Goal: Transaction & Acquisition: Purchase product/service

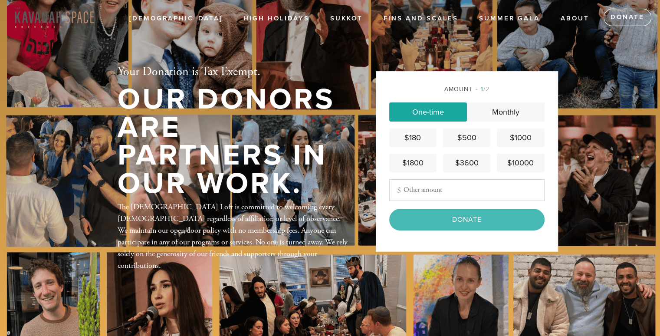
type input "100"
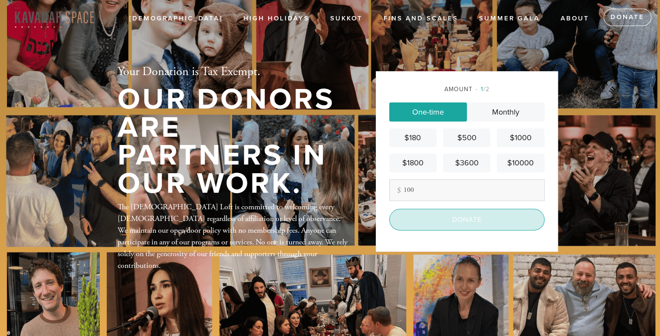
click at [482, 223] on input "Donate" at bounding box center [466, 220] width 155 height 22
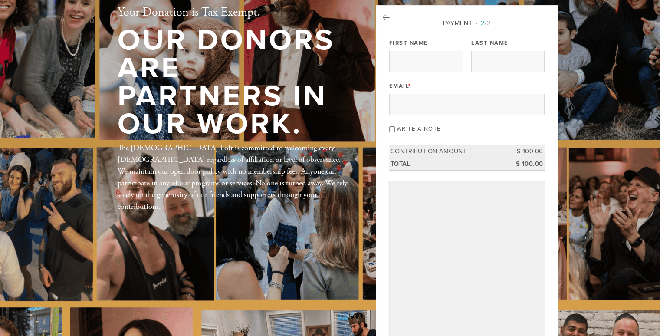
scroll to position [48, 0]
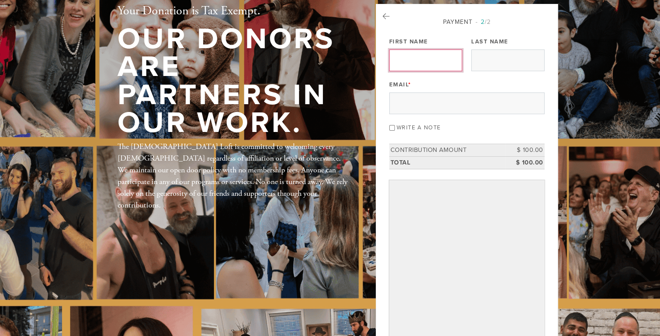
click at [397, 60] on input "First Name" at bounding box center [425, 60] width 73 height 22
type input "[PERSON_NAME]"
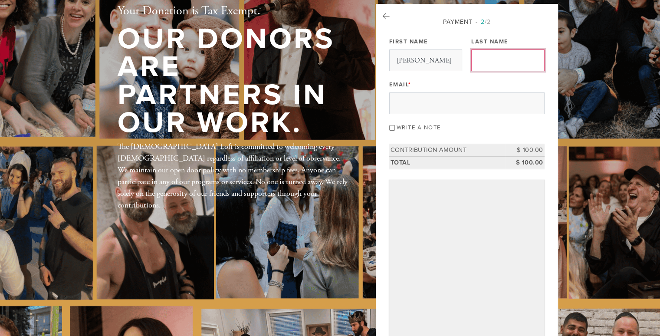
click at [486, 55] on input "Last Name" at bounding box center [507, 60] width 73 height 22
type input "Duke"
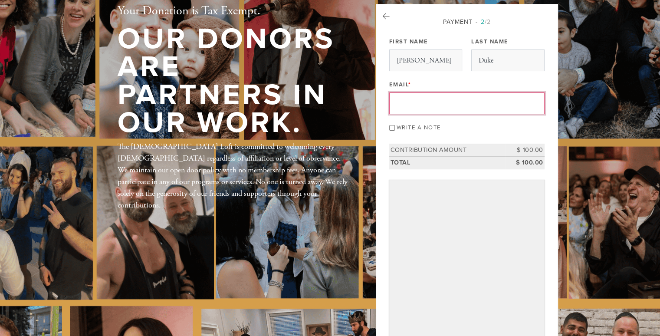
click at [410, 106] on input "Email *" at bounding box center [466, 103] width 155 height 22
type input "[EMAIL_ADDRESS][DOMAIN_NAME]"
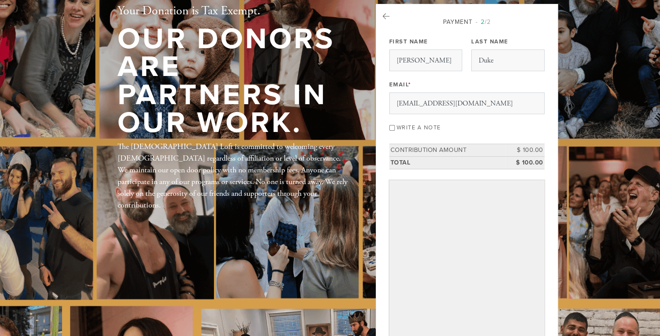
drag, startPoint x: 578, startPoint y: 18, endPoint x: 265, endPoint y: 19, distance: 312.3
click at [265, 19] on div at bounding box center [273, 20] width 74 height 39
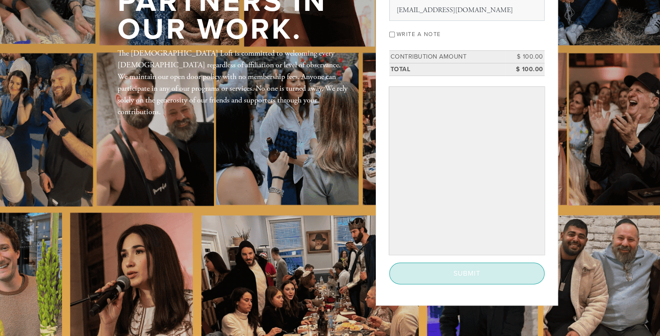
scroll to position [142, 0]
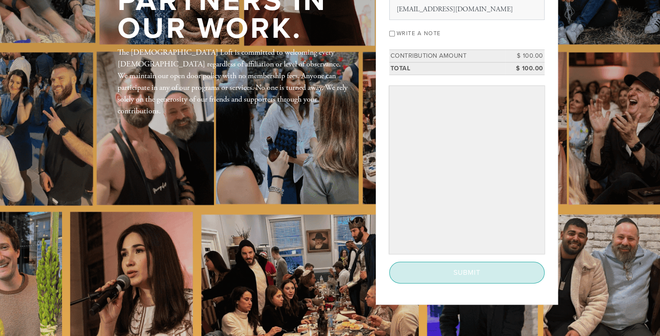
click at [469, 266] on input "Submit" at bounding box center [466, 273] width 155 height 22
